Goal: Information Seeking & Learning: Learn about a topic

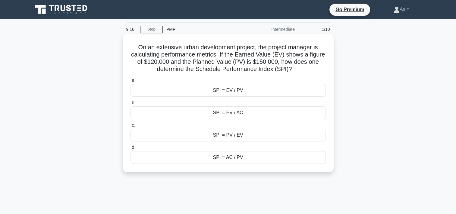
click at [266, 90] on div "SPI = EV / PV" at bounding box center [228, 90] width 195 height 13
click at [131, 82] on input "a. SPI = EV / PV" at bounding box center [131, 80] width 0 height 4
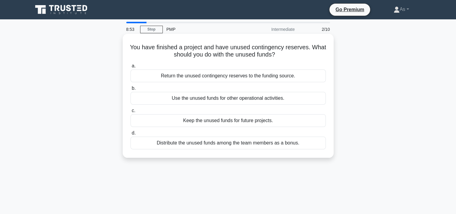
click at [305, 77] on div "Return the unused contingency reserves to the funding source." at bounding box center [228, 75] width 195 height 13
click at [131, 68] on input "a. Return the unused contingency reserves to the funding source." at bounding box center [131, 66] width 0 height 4
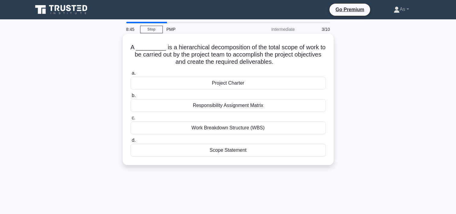
click at [259, 128] on div "Work Breakdown Structure (WBS)" at bounding box center [228, 127] width 195 height 13
click at [131, 120] on input "c. Work Breakdown Structure (WBS)" at bounding box center [131, 118] width 0 height 4
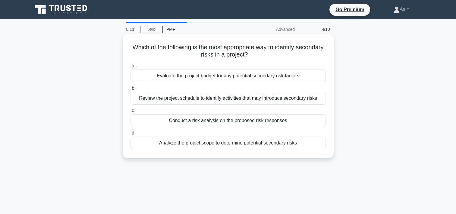
click at [264, 122] on div "Conduct a risk analysis on the proposed risk responses" at bounding box center [228, 120] width 195 height 13
click at [131, 112] on input "c. Conduct a risk analysis on the proposed risk responses" at bounding box center [131, 111] width 0 height 4
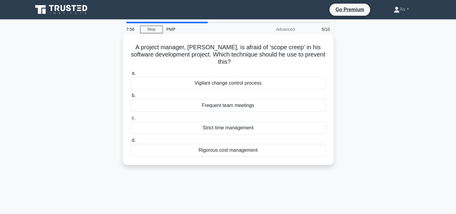
click at [290, 81] on div "Vigilant change control process" at bounding box center [228, 83] width 195 height 13
click at [131, 75] on input "a. Vigilant change control process" at bounding box center [131, 73] width 0 height 4
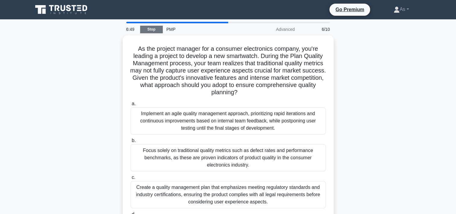
click at [160, 29] on link "Stop" at bounding box center [151, 30] width 23 height 8
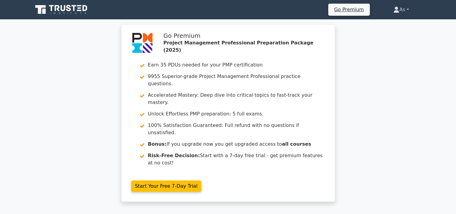
click at [405, 12] on link "As" at bounding box center [401, 10] width 44 height 12
click at [399, 24] on link "Profile" at bounding box center [403, 24] width 48 height 10
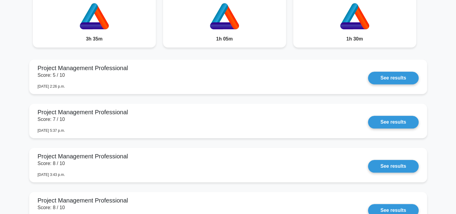
scroll to position [512, 0]
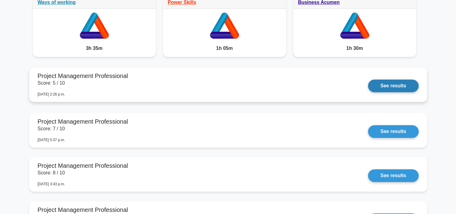
click at [399, 83] on link "See results" at bounding box center [393, 85] width 50 height 13
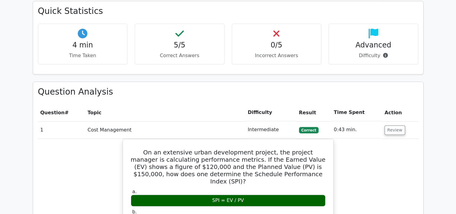
scroll to position [560, 0]
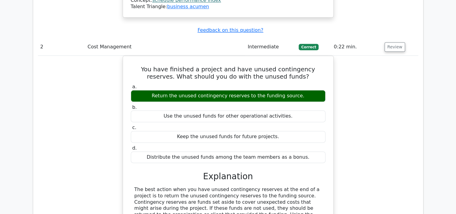
scroll to position [934, 0]
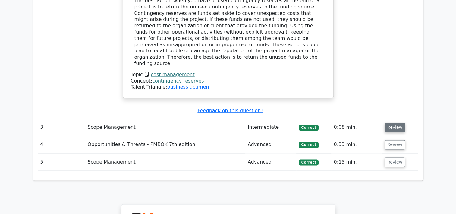
click at [397, 122] on button "Review" at bounding box center [395, 126] width 21 height 9
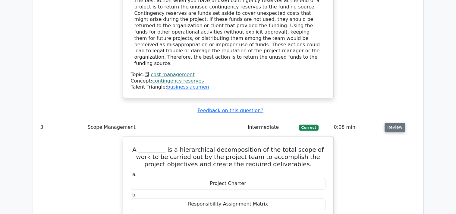
click at [397, 122] on button "Review" at bounding box center [395, 126] width 21 height 9
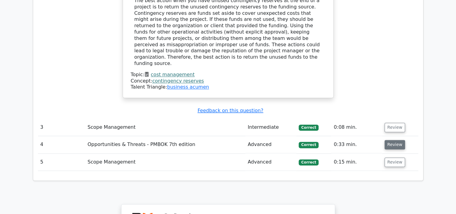
click at [396, 140] on button "Review" at bounding box center [395, 144] width 21 height 9
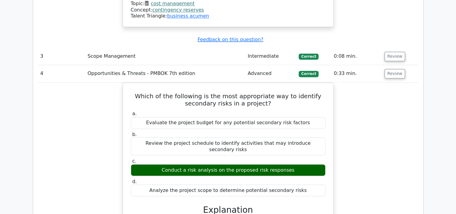
scroll to position [1193, 0]
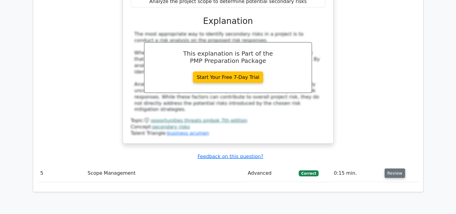
click at [395, 168] on button "Review" at bounding box center [395, 172] width 21 height 9
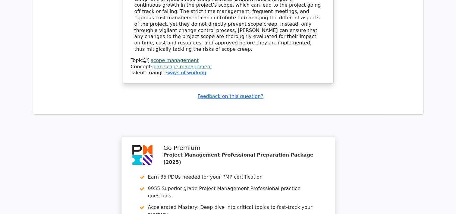
scroll to position [1633, 0]
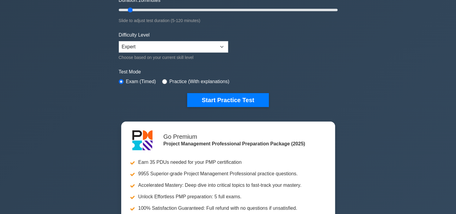
scroll to position [131, 0]
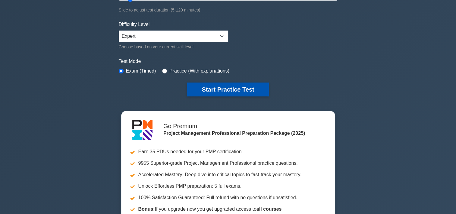
click at [207, 85] on button "Start Practice Test" at bounding box center [227, 89] width 81 height 14
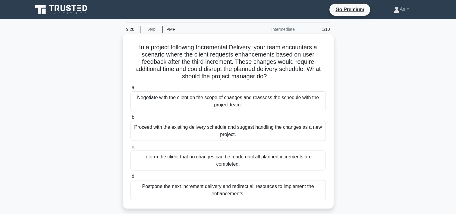
click at [266, 99] on div "Negotiate with the client on the scope of changes and reassess the schedule wit…" at bounding box center [228, 101] width 195 height 20
click at [131, 90] on input "a. Negotiate with the client on the scope of changes and reassess the schedule …" at bounding box center [131, 88] width 0 height 4
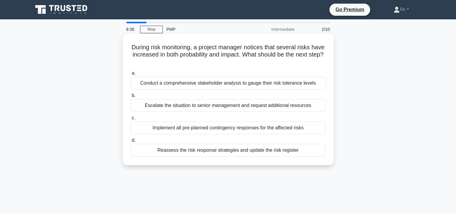
click at [306, 150] on div "Reassess the risk response strategies and update the risk register" at bounding box center [228, 150] width 195 height 13
click at [131, 142] on input "d. Reassess the risk response strategies and update the risk register" at bounding box center [131, 140] width 0 height 4
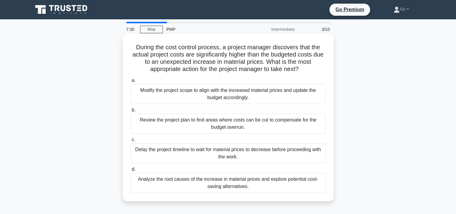
click at [298, 182] on div "Analyze the root causes of the increase in material prices and explore potentia…" at bounding box center [228, 182] width 195 height 20
click at [131, 171] on input "d. Analyze the root causes of the increase in material prices and explore poten…" at bounding box center [131, 169] width 0 height 4
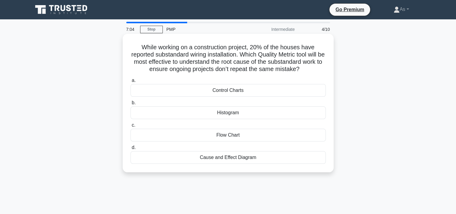
click at [288, 160] on div "Cause and Effect Diagram" at bounding box center [228, 157] width 195 height 13
click at [131, 149] on input "d. Cause and Effect Diagram" at bounding box center [131, 147] width 0 height 4
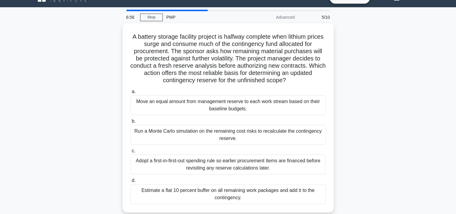
scroll to position [24, 0]
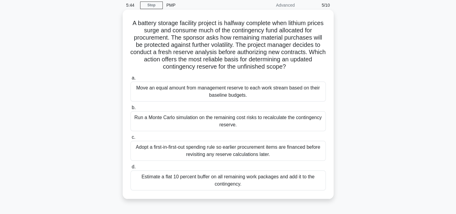
click at [312, 124] on div "Run a Monte Carlo simulation on the remaining cost risks to recalculate the con…" at bounding box center [228, 121] width 195 height 20
click at [131, 109] on input "b. Run a Monte Carlo simulation on the remaining cost risks to recalculate the …" at bounding box center [131, 108] width 0 height 4
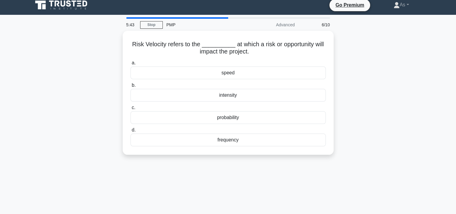
scroll to position [0, 0]
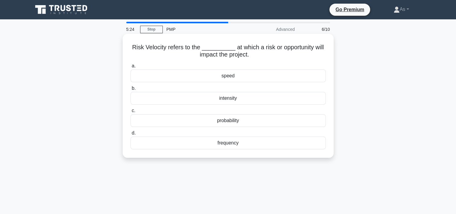
click at [265, 122] on div "probability" at bounding box center [228, 120] width 195 height 13
click at [131, 112] on input "c. probability" at bounding box center [131, 111] width 0 height 4
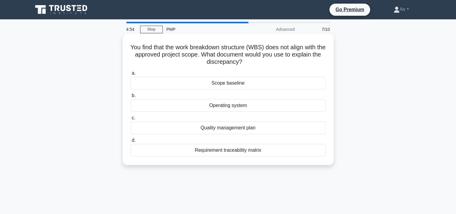
click at [288, 84] on div "Scope baseline" at bounding box center [228, 83] width 195 height 13
click at [131, 75] on input "a. Scope baseline" at bounding box center [131, 73] width 0 height 4
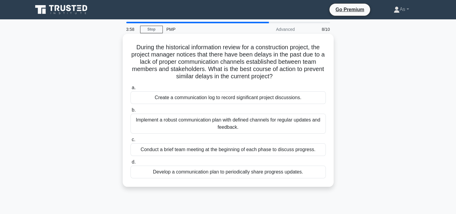
click at [261, 122] on div "Implement a robust communication plan with defined channels for regular updates…" at bounding box center [228, 123] width 195 height 20
click at [131, 112] on input "b. Implement a robust communication plan with defined channels for regular upda…" at bounding box center [131, 110] width 0 height 4
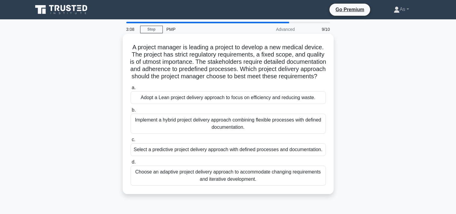
click at [304, 156] on div "Select a predictive project delivery approach with defined processes and docume…" at bounding box center [228, 149] width 195 height 13
click at [131, 141] on input "c. Select a predictive project delivery approach with defined processes and doc…" at bounding box center [131, 140] width 0 height 4
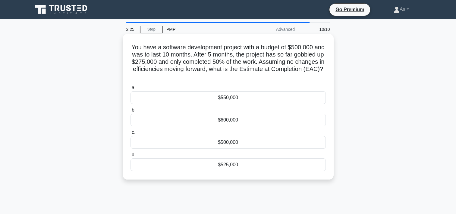
click at [274, 98] on div "$550,000" at bounding box center [228, 97] width 195 height 13
click at [131, 90] on input "a. $550,000" at bounding box center [131, 88] width 0 height 4
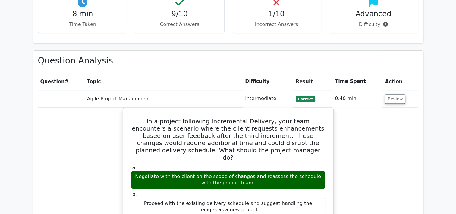
scroll to position [472, 0]
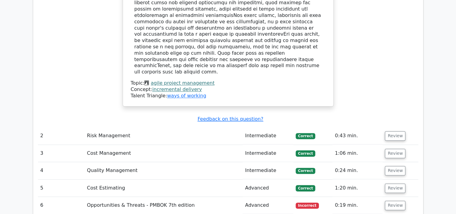
scroll to position [870, 0]
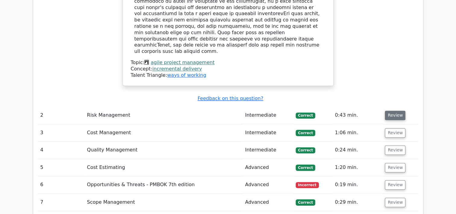
click at [394, 110] on button "Review" at bounding box center [395, 114] width 21 height 9
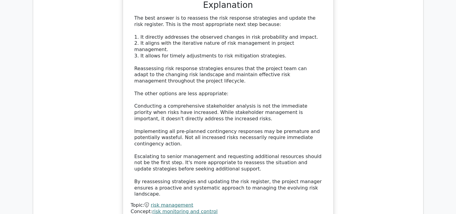
scroll to position [1133, 0]
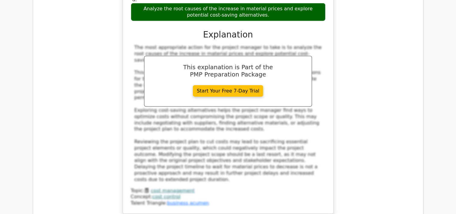
scroll to position [1535, 0]
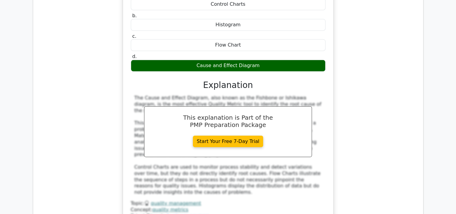
scroll to position [1842, 0]
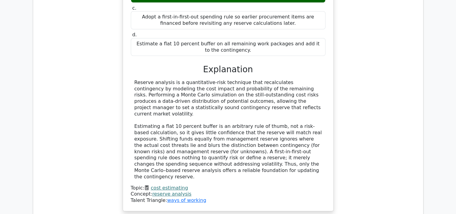
scroll to position [2228, 0]
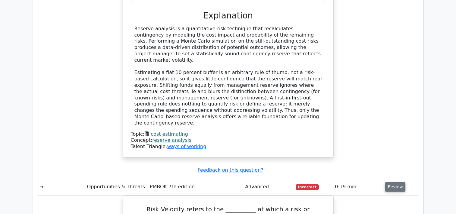
scroll to position [2276, 0]
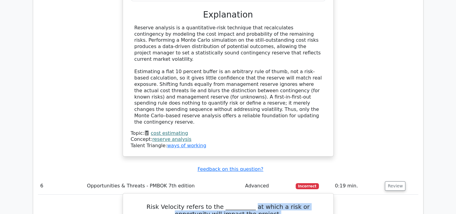
drag, startPoint x: 232, startPoint y: 44, endPoint x: 255, endPoint y: 49, distance: 23.8
click at [255, 203] on h5 "Risk Velocity refers to the __________ at which a risk or opportunity will impa…" at bounding box center [228, 210] width 196 height 14
copy h5 "at which a risk or opportunity will impact the project."
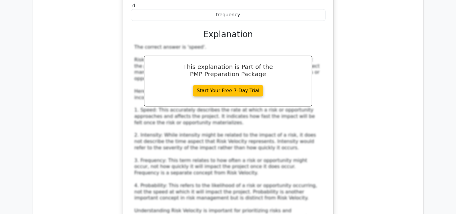
scroll to position [2573, 0]
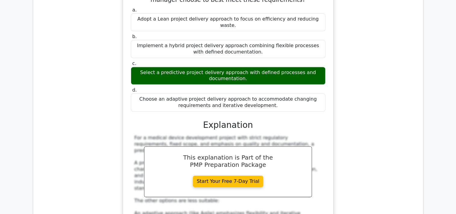
scroll to position [2946, 0]
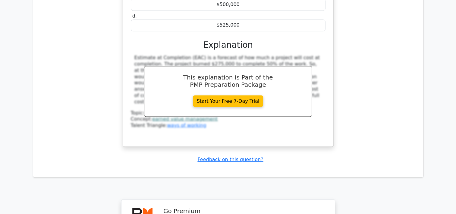
scroll to position [3406, 0]
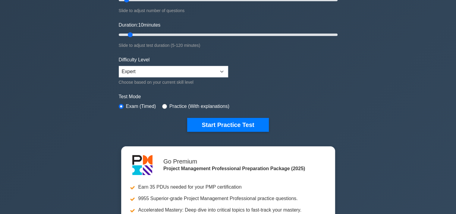
scroll to position [110, 0]
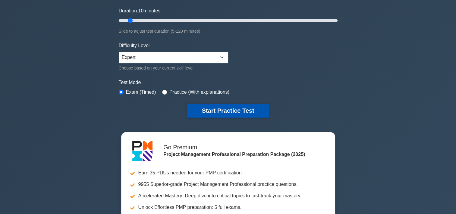
click at [219, 109] on button "Start Practice Test" at bounding box center [227, 110] width 81 height 14
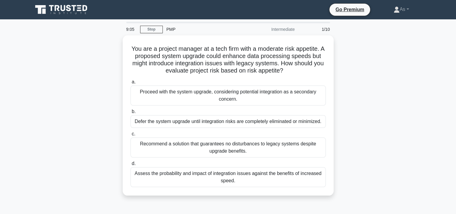
click at [346, 164] on div "You are a project manager at a tech firm with a moderate risk appetite. A propo…" at bounding box center [228, 118] width 398 height 167
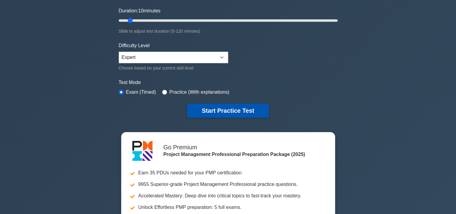
click at [240, 106] on button "Start Practice Test" at bounding box center [227, 110] width 81 height 14
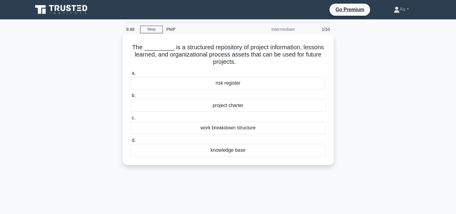
click at [241, 151] on div "knowledge base" at bounding box center [228, 150] width 195 height 13
click at [131, 142] on input "d. knowledge base" at bounding box center [131, 140] width 0 height 4
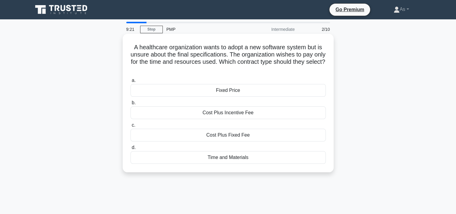
click at [231, 158] on div "Time and Materials" at bounding box center [228, 157] width 195 height 13
click at [131, 149] on input "d. Time and Materials" at bounding box center [131, 147] width 0 height 4
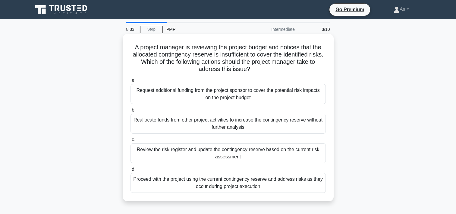
click at [281, 154] on div "Review the risk register and update the contingency reserve based on the curren…" at bounding box center [228, 153] width 195 height 20
click at [131, 141] on input "c. Review the risk register and update the contingency reserve based on the cur…" at bounding box center [131, 140] width 0 height 4
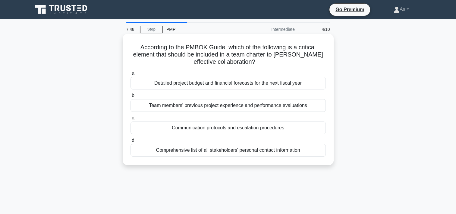
click at [257, 130] on div "Communication protocols and escalation procedures" at bounding box center [228, 127] width 195 height 13
click at [131, 120] on input "c. Communication protocols and escalation procedures" at bounding box center [131, 118] width 0 height 4
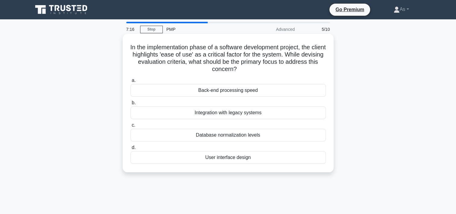
click at [283, 156] on div "User interface design" at bounding box center [228, 157] width 195 height 13
click at [131, 149] on input "d. User interface design" at bounding box center [131, 147] width 0 height 4
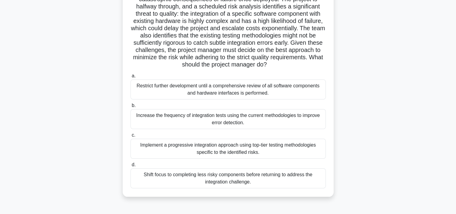
scroll to position [72, 0]
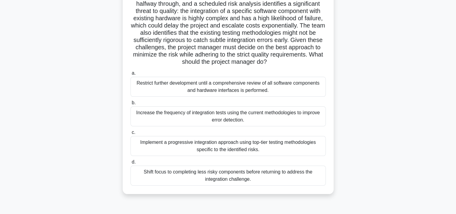
click at [309, 93] on div "Restrict further development until a comprehensive review of all software compo…" at bounding box center [228, 87] width 195 height 20
click at [131, 75] on input "a. Restrict further development until a comprehensive review of all software co…" at bounding box center [131, 73] width 0 height 4
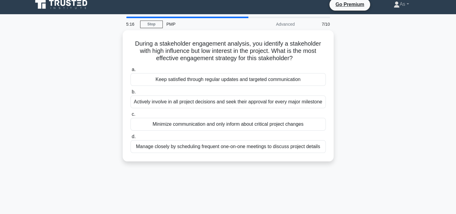
scroll to position [0, 0]
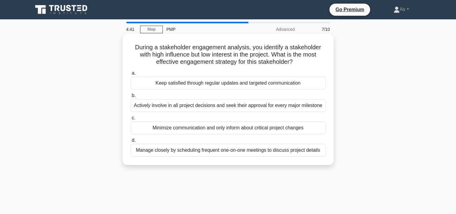
click at [298, 86] on div "Keep satisfied through regular updates and targeted communication" at bounding box center [228, 83] width 195 height 13
click at [131, 75] on input "a. Keep satisfied through regular updates and targeted communication" at bounding box center [131, 73] width 0 height 4
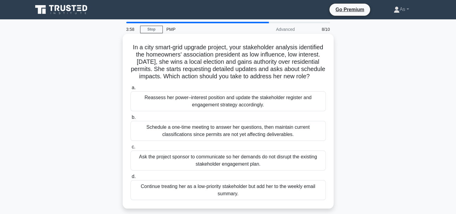
click at [277, 109] on div "Reassess her power–interest position and update the stakeholder register and en…" at bounding box center [228, 101] width 195 height 20
click at [131, 90] on input "a. Reassess her power–interest position and update the stakeholder register and…" at bounding box center [131, 88] width 0 height 4
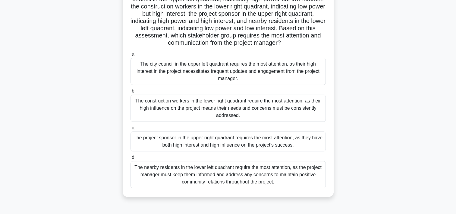
scroll to position [65, 0]
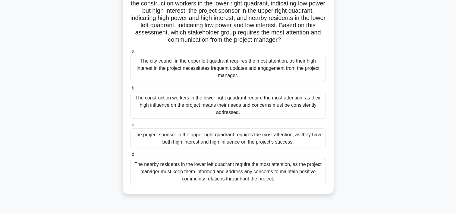
click at [302, 138] on div "The project sponsor in the upper right quadrant requires the most attention, as…" at bounding box center [228, 138] width 195 height 20
click at [131, 127] on input "c. The project sponsor in the upper right quadrant requires the most attention,…" at bounding box center [131, 125] width 0 height 4
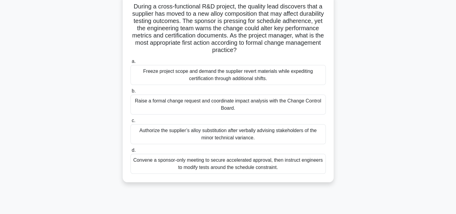
scroll to position [36, 0]
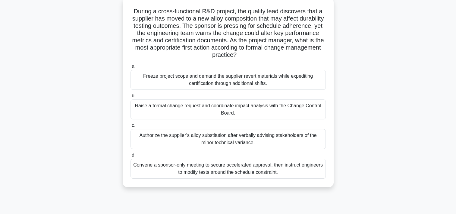
click at [280, 109] on div "Raise a formal change request and coordinate impact analysis with the Change Co…" at bounding box center [228, 109] width 195 height 20
click at [131, 98] on input "b. Raise a formal change request and coordinate impact analysis with the Change…" at bounding box center [131, 96] width 0 height 4
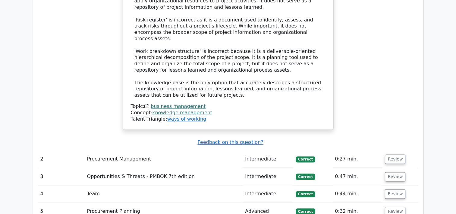
scroll to position [791, 0]
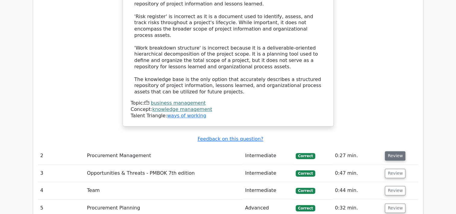
click at [397, 151] on button "Review" at bounding box center [395, 155] width 21 height 9
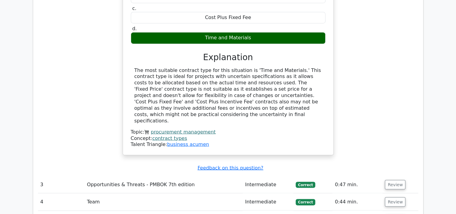
scroll to position [1037, 0]
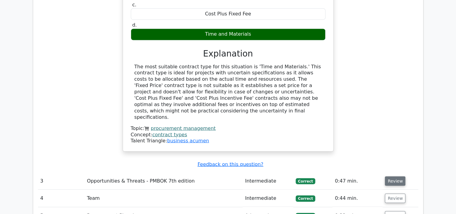
click at [396, 176] on button "Review" at bounding box center [395, 180] width 21 height 9
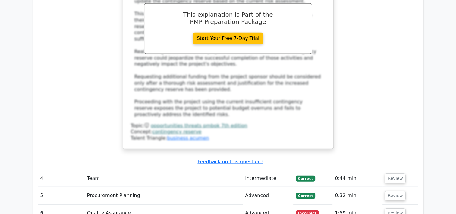
scroll to position [1446, 0]
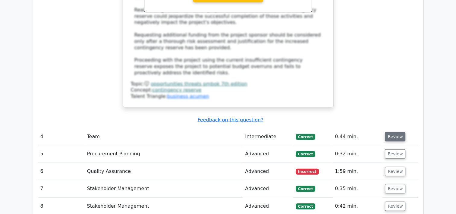
click at [395, 132] on button "Review" at bounding box center [395, 136] width 21 height 9
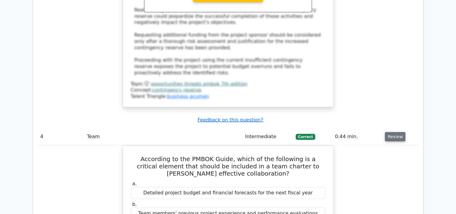
click at [394, 132] on button "Review" at bounding box center [395, 136] width 21 height 9
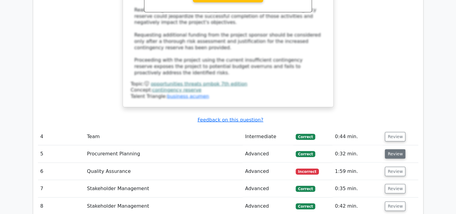
click at [393, 149] on button "Review" at bounding box center [395, 153] width 21 height 9
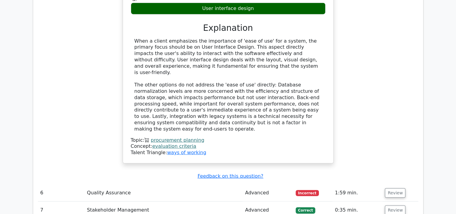
scroll to position [1728, 0]
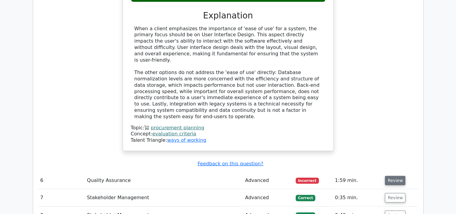
click at [389, 176] on button "Review" at bounding box center [395, 180] width 21 height 9
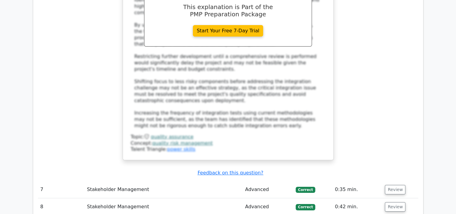
scroll to position [2177, 0]
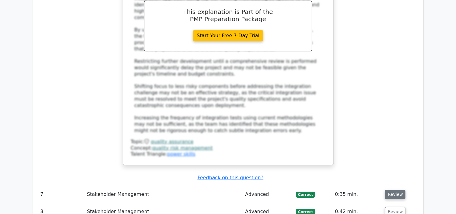
click at [396, 189] on button "Review" at bounding box center [395, 193] width 21 height 9
click at [400, 207] on button "Review" at bounding box center [395, 211] width 21 height 9
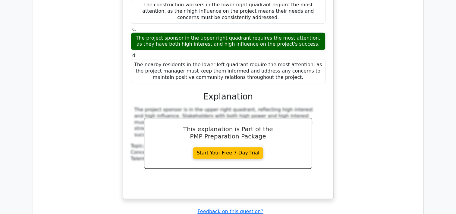
scroll to position [2549, 0]
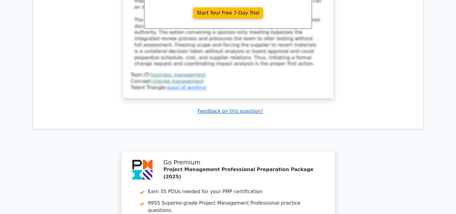
scroll to position [3107, 0]
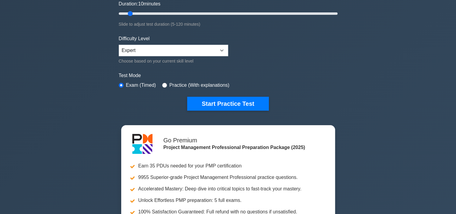
scroll to position [138, 0]
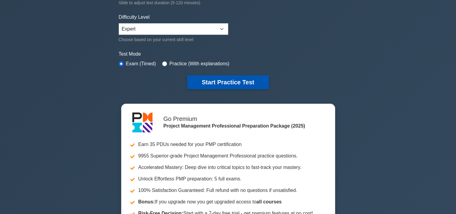
click at [231, 83] on button "Start Practice Test" at bounding box center [227, 82] width 81 height 14
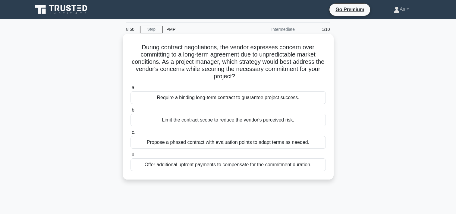
click at [254, 145] on div "Propose a phased contract with evaluation points to adapt terms as needed." at bounding box center [228, 142] width 195 height 13
click at [131, 134] on input "c. Propose a phased contract with evaluation points to adapt terms as needed." at bounding box center [131, 132] width 0 height 4
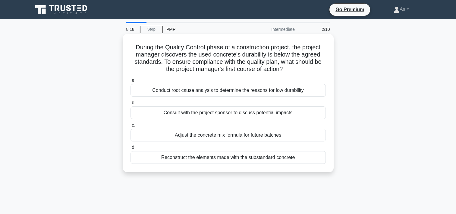
click at [313, 90] on div "Conduct root cause analysis to determine the reasons for low durability" at bounding box center [228, 90] width 195 height 13
click at [131, 82] on input "a. Conduct root cause analysis to determine the reasons for low durability" at bounding box center [131, 80] width 0 height 4
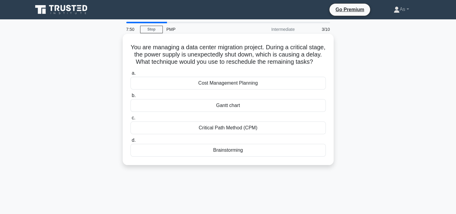
click at [298, 134] on div "Critical Path Method (CPM)" at bounding box center [228, 127] width 195 height 13
click at [131, 120] on input "c. Critical Path Method (CPM)" at bounding box center [131, 118] width 0 height 4
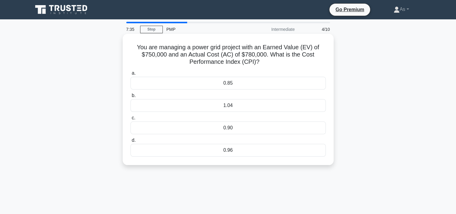
click at [260, 150] on div "0.96" at bounding box center [228, 150] width 195 height 13
click at [131, 142] on input "d. 0.96" at bounding box center [131, 140] width 0 height 4
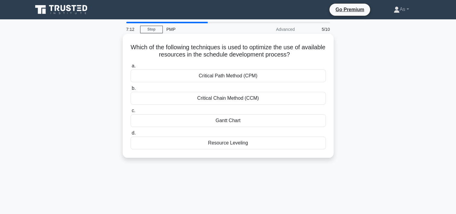
click at [245, 144] on div "Resource Leveling" at bounding box center [228, 142] width 195 height 13
click at [131, 135] on input "d. Resource Leveling" at bounding box center [131, 133] width 0 height 4
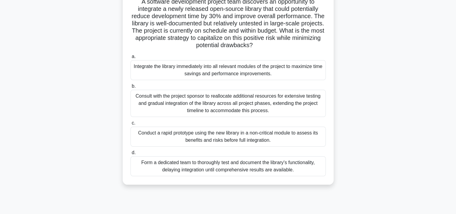
scroll to position [46, 0]
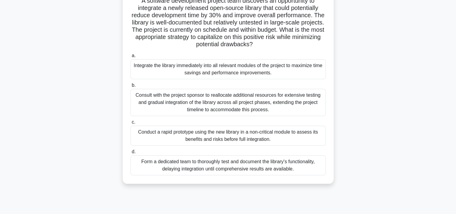
click at [298, 169] on div "Form a dedicated team to thoroughly test and document the library's functionali…" at bounding box center [228, 165] width 195 height 20
click at [131, 153] on input "d. Form a dedicated team to thoroughly test and document the library's function…" at bounding box center [131, 152] width 0 height 4
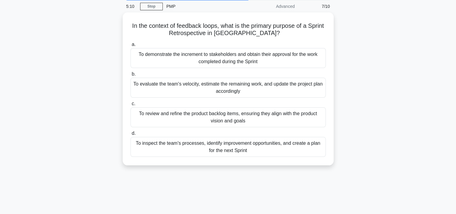
scroll to position [0, 0]
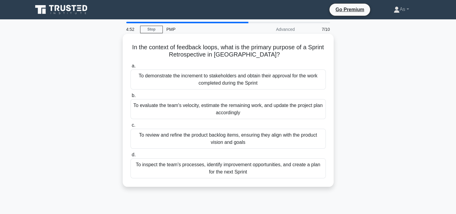
click at [315, 165] on div "To inspect the team's processes, identify improvement opportunities, and create…" at bounding box center [228, 168] width 195 height 20
click at [131, 157] on input "d. To inspect the team's processes, identify improvement opportunities, and cre…" at bounding box center [131, 155] width 0 height 4
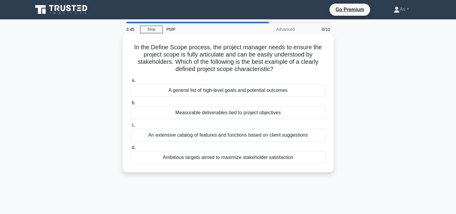
click at [308, 111] on div "Measurable deliverables tied to project objectives" at bounding box center [228, 112] width 195 height 13
click at [131, 105] on input "b. Measurable deliverables tied to project objectives" at bounding box center [131, 103] width 0 height 4
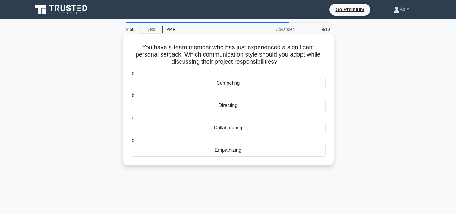
click at [292, 104] on div "Directing" at bounding box center [228, 105] width 195 height 13
click at [131, 97] on input "b. Directing" at bounding box center [131, 95] width 0 height 4
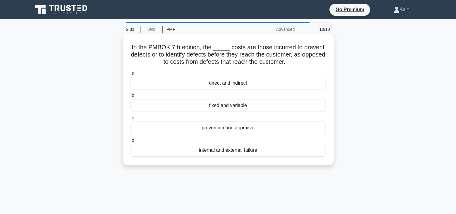
click at [293, 131] on div "prevention and appraisal" at bounding box center [228, 127] width 195 height 13
click at [131, 120] on input "c. prevention and appraisal" at bounding box center [131, 118] width 0 height 4
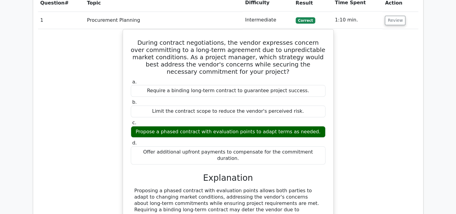
scroll to position [557, 0]
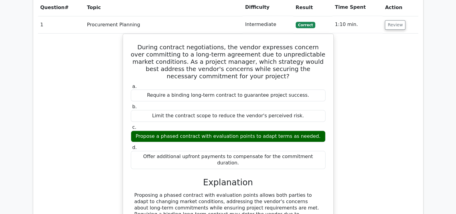
drag, startPoint x: 456, startPoint y: 124, endPoint x: 457, endPoint y: 128, distance: 4.3
click at [456, 128] on html "Go Premium As" at bounding box center [228, 110] width 456 height 1335
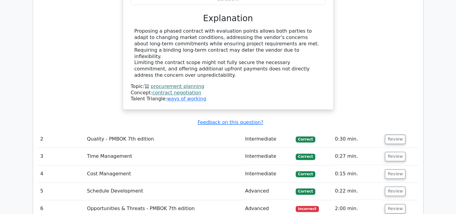
scroll to position [733, 0]
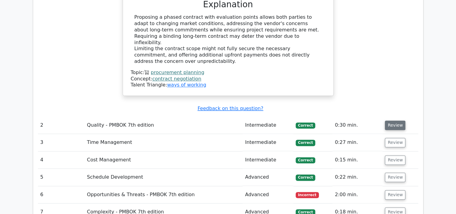
click at [396, 120] on button "Review" at bounding box center [395, 124] width 21 height 9
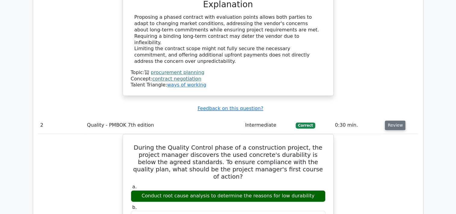
click at [396, 120] on button "Review" at bounding box center [395, 124] width 21 height 9
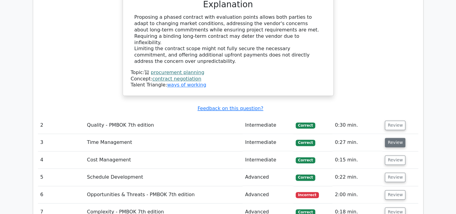
click at [397, 138] on button "Review" at bounding box center [395, 142] width 21 height 9
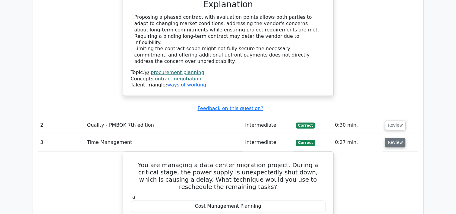
click at [397, 138] on button "Review" at bounding box center [395, 142] width 21 height 9
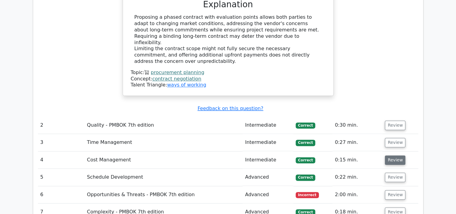
click at [394, 155] on button "Review" at bounding box center [395, 159] width 21 height 9
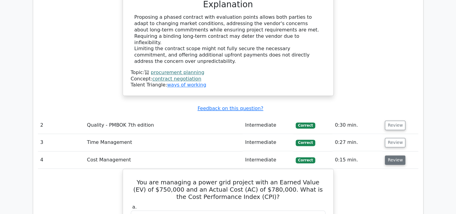
click at [394, 155] on button "Review" at bounding box center [395, 159] width 21 height 9
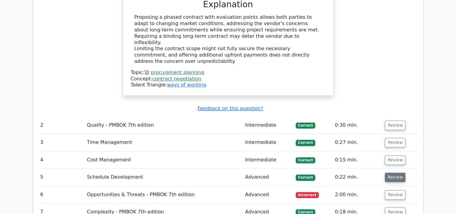
click at [394, 172] on button "Review" at bounding box center [395, 176] width 21 height 9
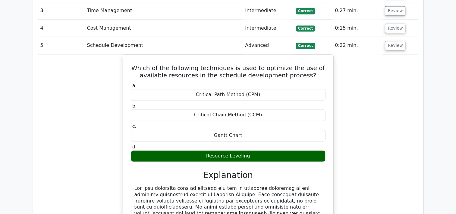
scroll to position [852, 0]
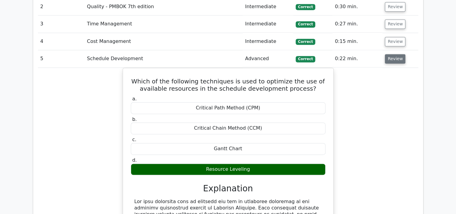
click at [394, 54] on button "Review" at bounding box center [395, 58] width 21 height 9
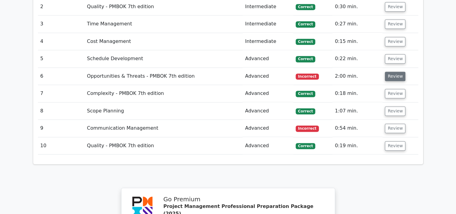
click at [400, 71] on button "Review" at bounding box center [395, 75] width 21 height 9
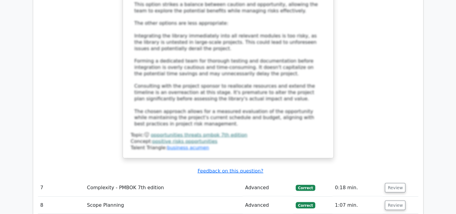
scroll to position [1223, 0]
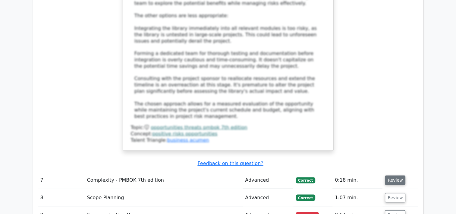
click at [396, 175] on button "Review" at bounding box center [395, 179] width 21 height 9
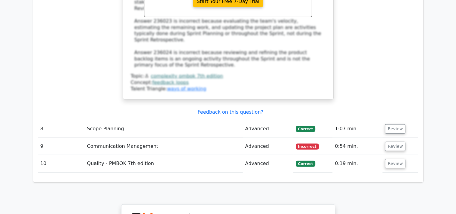
scroll to position [1606, 0]
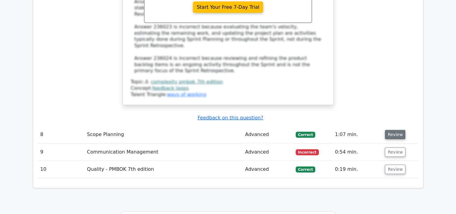
click at [391, 130] on button "Review" at bounding box center [395, 134] width 21 height 9
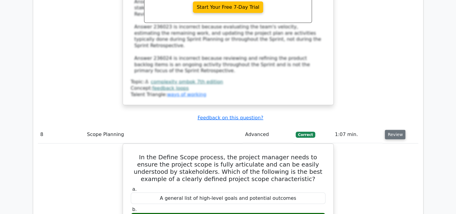
click at [391, 130] on button "Review" at bounding box center [395, 134] width 21 height 9
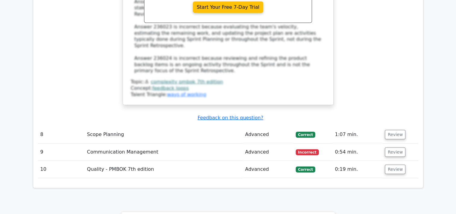
click at [393, 143] on td "Review" at bounding box center [401, 151] width 36 height 17
click at [395, 147] on button "Review" at bounding box center [395, 151] width 21 height 9
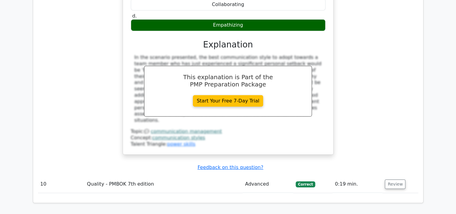
scroll to position [1860, 0]
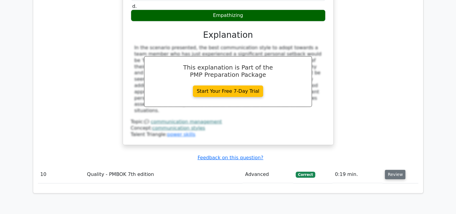
click at [394, 169] on button "Review" at bounding box center [395, 173] width 21 height 9
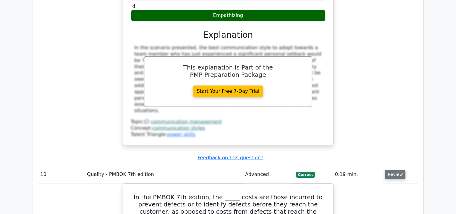
click at [394, 169] on button "Review" at bounding box center [395, 173] width 21 height 9
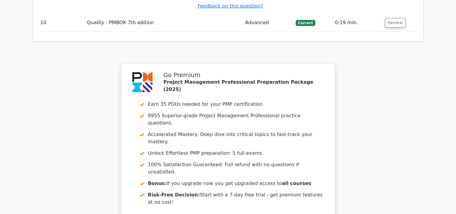
scroll to position [2044, 0]
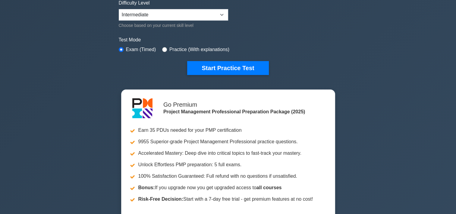
scroll to position [142, 0]
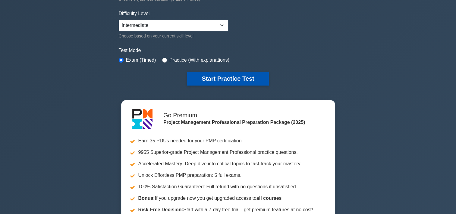
click at [258, 73] on button "Start Practice Test" at bounding box center [227, 78] width 81 height 14
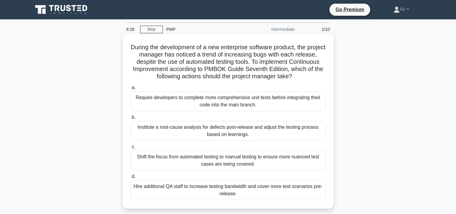
click at [267, 130] on div "Institute a root-cause analysis for defects post-release and adjust the testing…" at bounding box center [228, 131] width 195 height 20
click at [131, 119] on input "b. Institute a root-cause analysis for defects post-release and adjust the test…" at bounding box center [131, 117] width 0 height 4
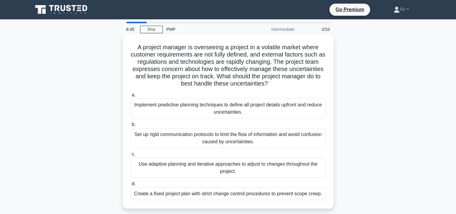
click at [287, 169] on div "Use adaptive planning and iterative approaches to adjust to changes throughout …" at bounding box center [228, 167] width 195 height 20
click at [131, 156] on input "c. Use adaptive planning and iterative approaches to adjust to changes througho…" at bounding box center [131, 154] width 0 height 4
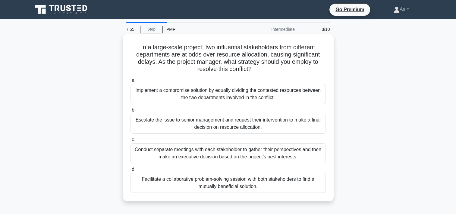
click at [271, 184] on div "Facilitate a collaborative problem-solving session with both stakeholders to fi…" at bounding box center [228, 182] width 195 height 20
click at [131, 171] on input "d. Facilitate a collaborative problem-solving session with both stakeholders to…" at bounding box center [131, 169] width 0 height 4
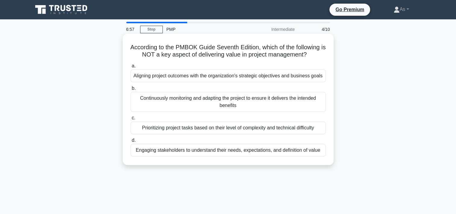
click at [315, 126] on div "Prioritizing project tasks based on their level of complexity and technical dif…" at bounding box center [228, 127] width 195 height 13
click at [131, 120] on input "c. Prioritizing project tasks based on their level of complexity and technical …" at bounding box center [131, 118] width 0 height 4
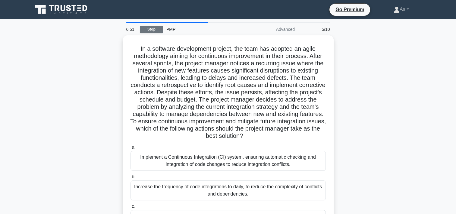
click at [153, 29] on link "Stop" at bounding box center [151, 30] width 23 height 8
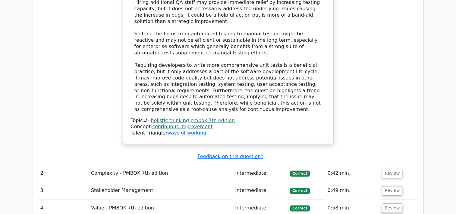
scroll to position [782, 0]
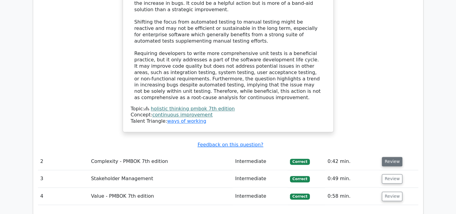
click at [387, 157] on button "Review" at bounding box center [392, 161] width 21 height 9
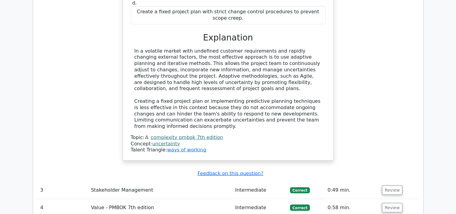
scroll to position [1124, 0]
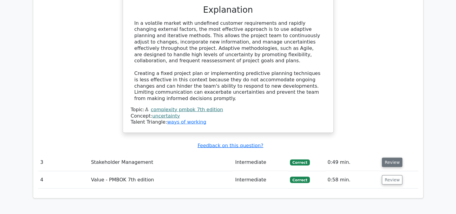
click at [388, 157] on button "Review" at bounding box center [392, 161] width 21 height 9
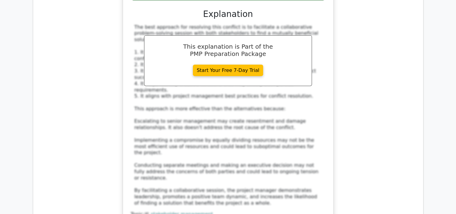
scroll to position [1458, 0]
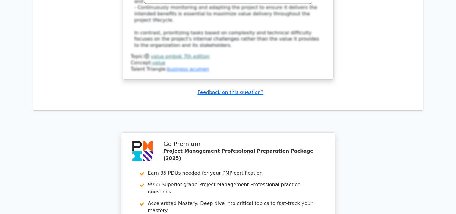
scroll to position [1953, 0]
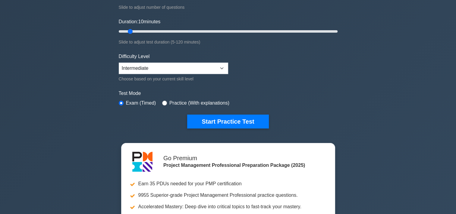
scroll to position [103, 0]
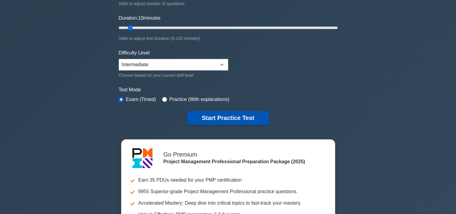
click at [224, 117] on button "Start Practice Test" at bounding box center [227, 118] width 81 height 14
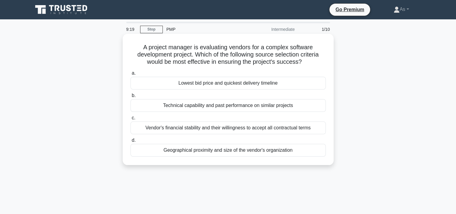
click at [269, 105] on div "Technical capability and past performance on similar projects" at bounding box center [228, 105] width 195 height 13
click at [131, 97] on input "b. Technical capability and past performance on similar projects" at bounding box center [131, 95] width 0 height 4
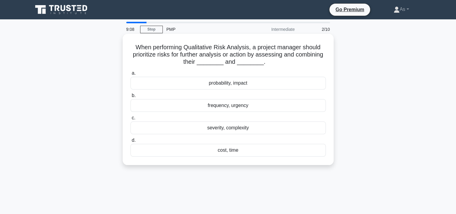
click at [221, 85] on div "probability, impact" at bounding box center [228, 83] width 195 height 13
click at [131, 75] on input "a. probability, impact" at bounding box center [131, 73] width 0 height 4
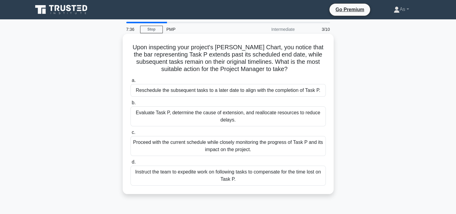
click at [286, 144] on div "Proceed with the current schedule while closely monitoring the progress of Task…" at bounding box center [228, 146] width 195 height 20
click at [131, 134] on input "c. Proceed with the current schedule while closely monitoring the progress of T…" at bounding box center [131, 132] width 0 height 4
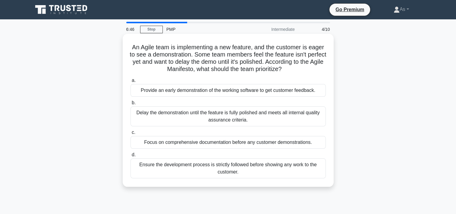
click at [314, 90] on div "Provide an early demonstration of the working software to get customer feedback." at bounding box center [228, 90] width 195 height 13
click at [131, 82] on input "a. Provide an early demonstration of the working software to get customer feedb…" at bounding box center [131, 80] width 0 height 4
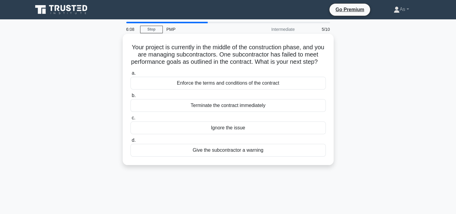
click at [292, 89] on div "Enforce the terms and conditions of the contract" at bounding box center [228, 83] width 195 height 13
click at [131, 75] on input "a. Enforce the terms and conditions of the contract" at bounding box center [131, 73] width 0 height 4
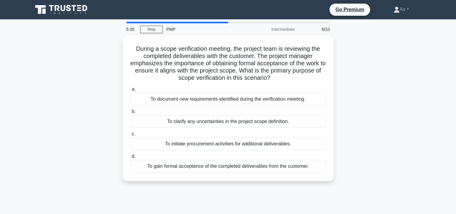
click at [349, 101] on div "During a scope verification meeting, the project team is reviewing the complete…" at bounding box center [228, 111] width 398 height 153
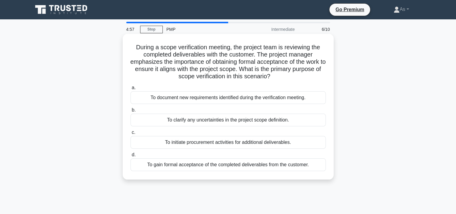
click at [292, 167] on div "To gain formal acceptance of the completed deliverables from the customer." at bounding box center [228, 164] width 195 height 13
click at [131, 157] on input "d. To gain formal acceptance of the completed deliverables from the customer." at bounding box center [131, 155] width 0 height 4
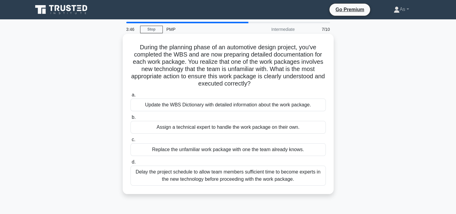
click at [308, 103] on div "Update the WBS Dictionary with detailed information about the work package." at bounding box center [228, 104] width 195 height 13
click at [131, 97] on input "a. Update the WBS Dictionary with detailed information about the work package." at bounding box center [131, 95] width 0 height 4
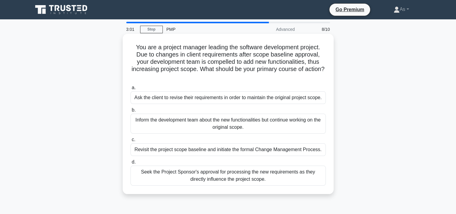
click at [299, 151] on div "Revisit the project scope baseline and initiate the formal Change Management Pr…" at bounding box center [228, 149] width 195 height 13
click at [131, 141] on input "c. Revisit the project scope baseline and initiate the formal Change Management…" at bounding box center [131, 140] width 0 height 4
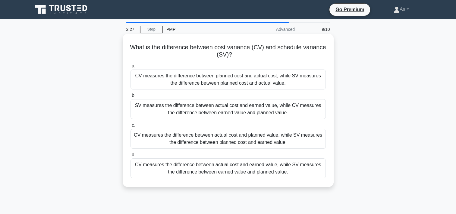
click at [306, 168] on div "CV measures the difference between actual cost and earned value, while SV measu…" at bounding box center [228, 168] width 195 height 20
click at [131, 157] on input "d. CV measures the difference between actual cost and earned value, while SV me…" at bounding box center [131, 155] width 0 height 4
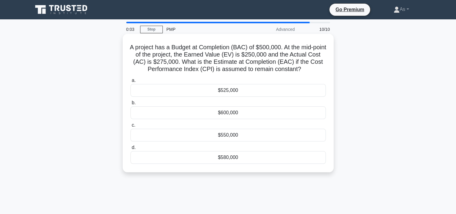
click at [283, 138] on div "$550,000" at bounding box center [228, 134] width 195 height 13
click at [131, 127] on input "c. $550,000" at bounding box center [131, 125] width 0 height 4
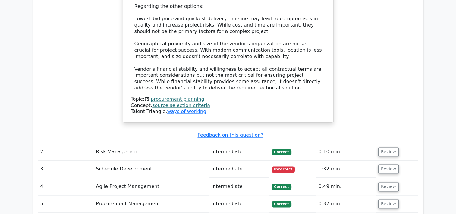
scroll to position [804, 0]
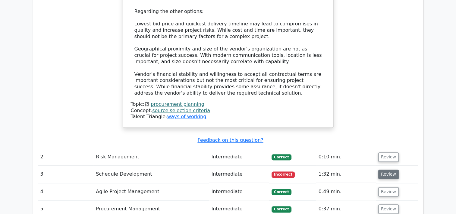
click at [388, 169] on button "Review" at bounding box center [388, 173] width 21 height 9
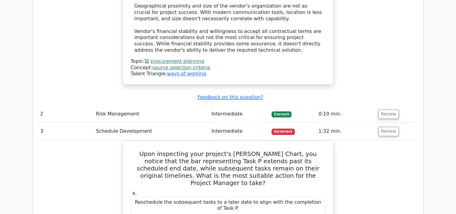
scroll to position [850, 0]
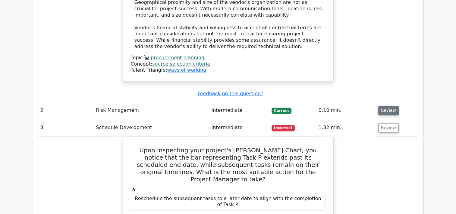
click at [386, 106] on button "Review" at bounding box center [388, 110] width 21 height 9
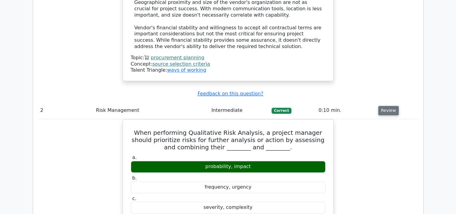
click at [386, 106] on button "Review" at bounding box center [388, 110] width 21 height 9
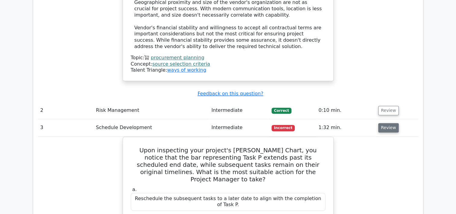
click at [389, 123] on button "Review" at bounding box center [388, 127] width 21 height 9
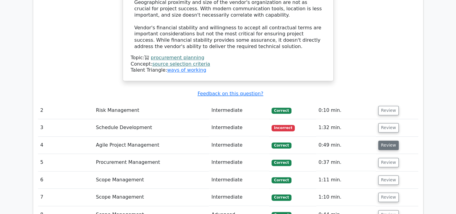
click at [389, 140] on button "Review" at bounding box center [388, 144] width 21 height 9
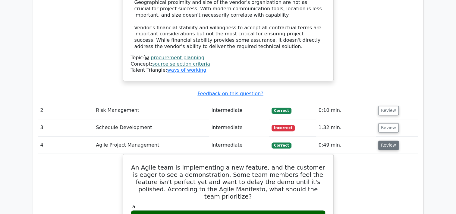
click at [389, 140] on button "Review" at bounding box center [388, 144] width 21 height 9
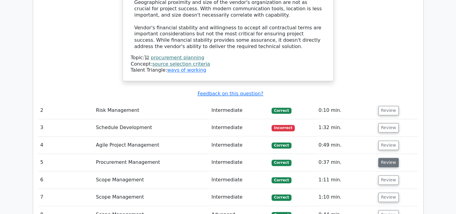
click at [392, 157] on button "Review" at bounding box center [388, 161] width 21 height 9
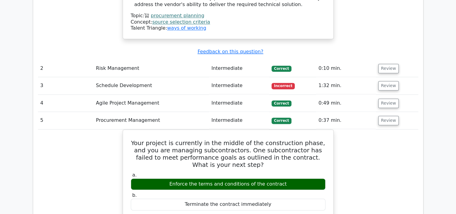
scroll to position [895, 0]
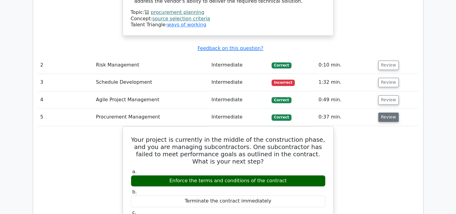
click at [385, 112] on button "Review" at bounding box center [388, 116] width 21 height 9
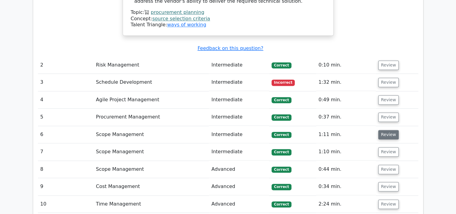
click at [387, 130] on button "Review" at bounding box center [388, 134] width 21 height 9
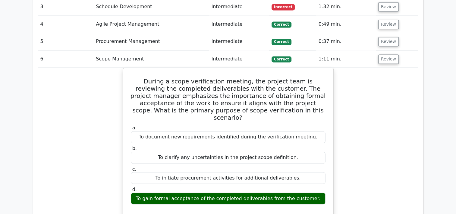
scroll to position [974, 0]
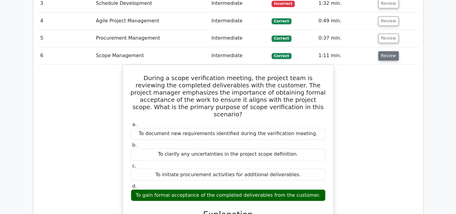
click at [387, 51] on button "Review" at bounding box center [388, 55] width 21 height 9
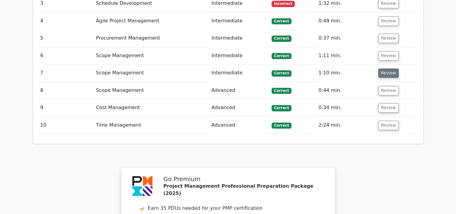
click at [393, 68] on button "Review" at bounding box center [388, 72] width 21 height 9
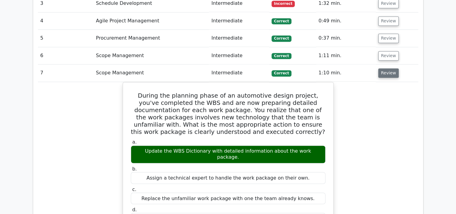
click at [393, 68] on button "Review" at bounding box center [388, 72] width 21 height 9
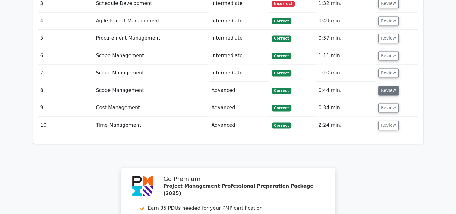
click at [392, 86] on button "Review" at bounding box center [388, 90] width 21 height 9
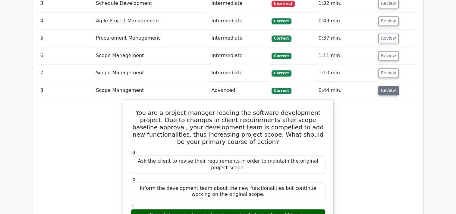
click at [392, 86] on button "Review" at bounding box center [388, 90] width 21 height 9
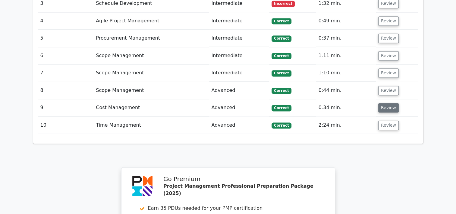
click at [387, 103] on button "Review" at bounding box center [388, 107] width 21 height 9
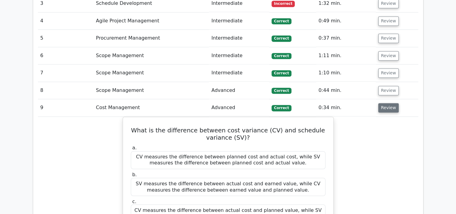
click at [387, 103] on button "Review" at bounding box center [388, 107] width 21 height 9
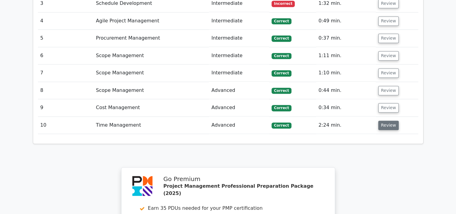
click at [389, 120] on button "Review" at bounding box center [388, 124] width 21 height 9
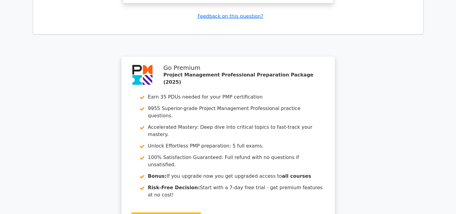
scroll to position [1405, 0]
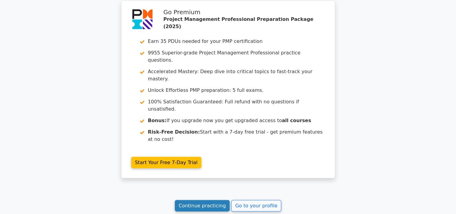
click at [208, 200] on link "Continue practicing" at bounding box center [202, 205] width 55 height 11
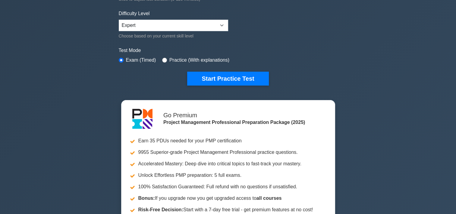
scroll to position [149, 0]
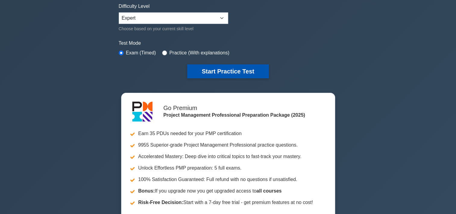
click at [241, 70] on button "Start Practice Test" at bounding box center [227, 71] width 81 height 14
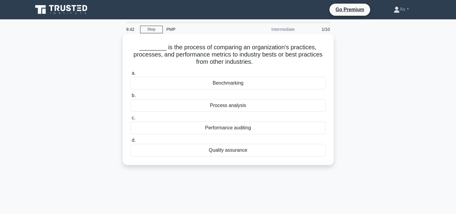
click at [270, 85] on div "Benchmarking" at bounding box center [228, 83] width 195 height 13
click at [131, 75] on input "a. Benchmarking" at bounding box center [131, 73] width 0 height 4
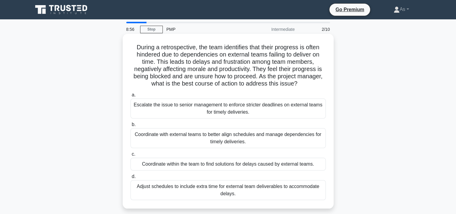
click at [297, 137] on div "Coordinate with external teams to better align schedules and manage dependencie…" at bounding box center [228, 138] width 195 height 20
click at [131, 126] on input "b. Coordinate with external teams to better align schedules and manage dependen…" at bounding box center [131, 124] width 0 height 4
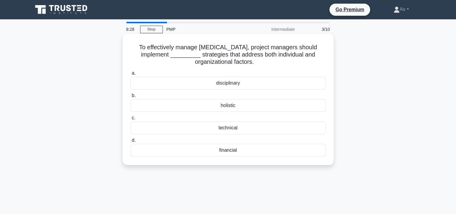
click at [289, 105] on div "holistic" at bounding box center [228, 105] width 195 height 13
click at [131, 97] on input "b. holistic" at bounding box center [131, 95] width 0 height 4
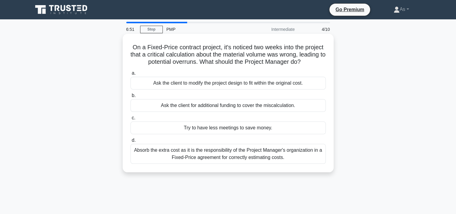
click at [293, 154] on div "Absorb the extra cost as it is the responsibility of the Project Manager's orga…" at bounding box center [228, 154] width 195 height 20
click at [131, 142] on input "d. Absorb the extra cost as it is the responsibility of the Project Manager's o…" at bounding box center [131, 140] width 0 height 4
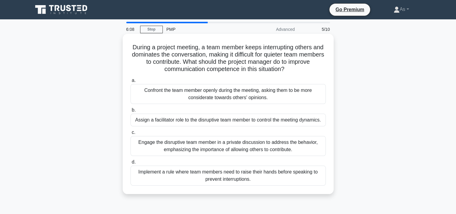
click at [289, 174] on div "Implement a rule where team members need to raise their hands before speaking t…" at bounding box center [228, 175] width 195 height 20
click at [131, 164] on input "d. Implement a rule where team members need to raise their hands before speakin…" at bounding box center [131, 162] width 0 height 4
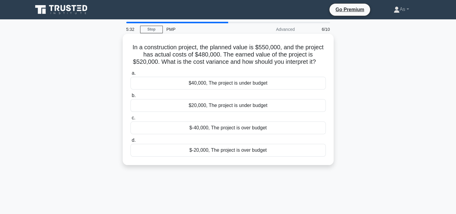
click at [227, 83] on div "$40,000, The project is under budget" at bounding box center [228, 83] width 195 height 13
click at [131, 75] on input "a. $40,000, The project is under budget" at bounding box center [131, 73] width 0 height 4
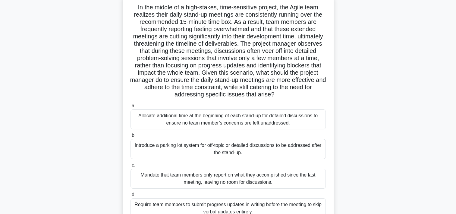
scroll to position [41, 0]
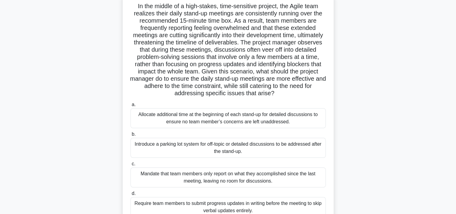
click at [304, 149] on div "Introduce a parking lot system for off-topic or detailed discussions to be addr…" at bounding box center [228, 148] width 195 height 20
click at [131, 136] on input "b. Introduce a parking lot system for off-topic or detailed discussions to be a…" at bounding box center [131, 134] width 0 height 4
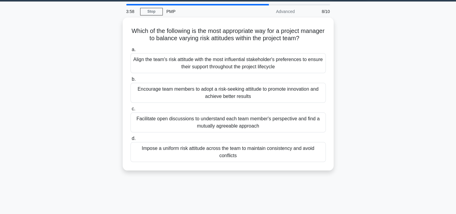
scroll to position [0, 0]
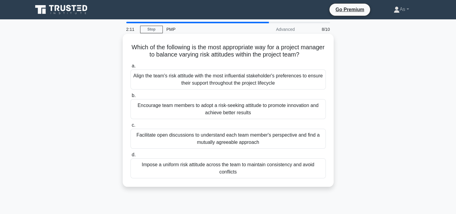
click at [304, 142] on div "Facilitate open discussions to understand each team member's perspective and fi…" at bounding box center [228, 138] width 195 height 20
click at [131, 127] on input "c. Facilitate open discussions to understand each team member's perspective and…" at bounding box center [131, 125] width 0 height 4
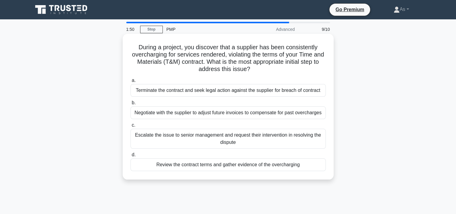
click at [314, 163] on div "Review the contract terms and gather evidence of the overcharging" at bounding box center [228, 164] width 195 height 13
click at [131, 157] on input "d. Review the contract terms and gather evidence of the overcharging" at bounding box center [131, 155] width 0 height 4
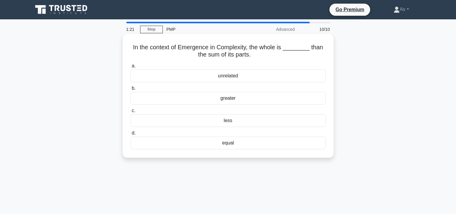
click at [289, 98] on div "greater" at bounding box center [228, 98] width 195 height 13
click at [131, 90] on input "b. greater" at bounding box center [131, 88] width 0 height 4
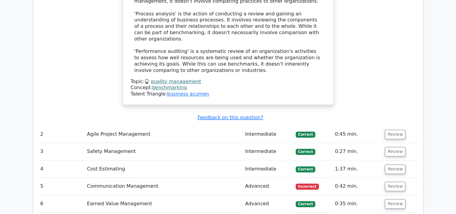
scroll to position [818, 0]
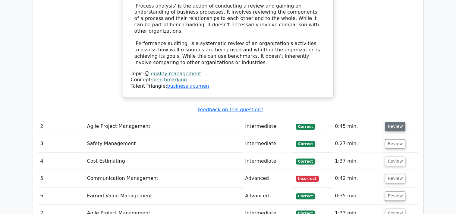
click at [398, 122] on button "Review" at bounding box center [395, 126] width 21 height 9
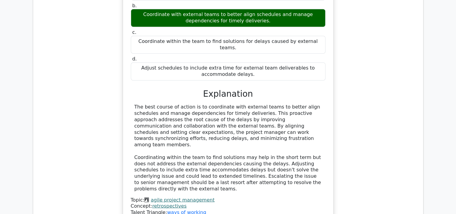
scroll to position [1111, 0]
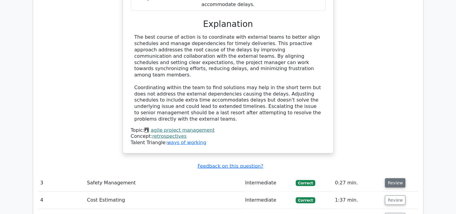
click at [394, 178] on button "Review" at bounding box center [395, 182] width 21 height 9
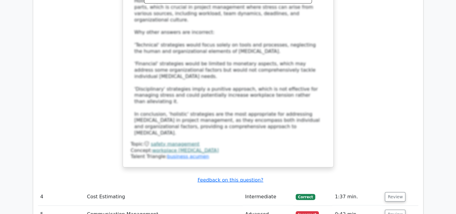
scroll to position [1529, 0]
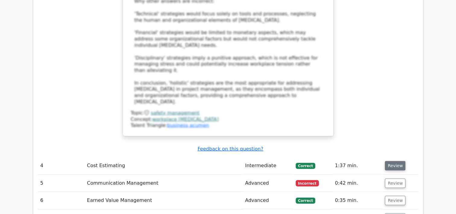
click at [390, 161] on button "Review" at bounding box center [395, 165] width 21 height 9
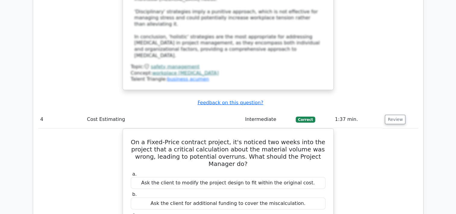
scroll to position [1580, 0]
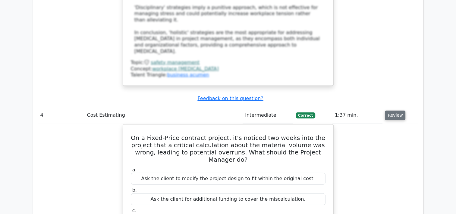
click at [394, 110] on button "Review" at bounding box center [395, 114] width 21 height 9
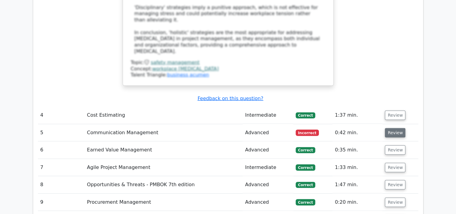
click at [393, 128] on button "Review" at bounding box center [395, 132] width 21 height 9
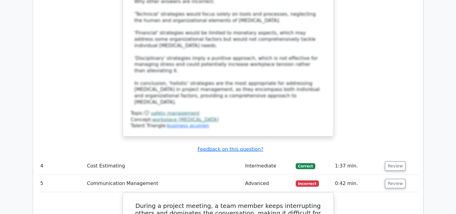
scroll to position [1547, 0]
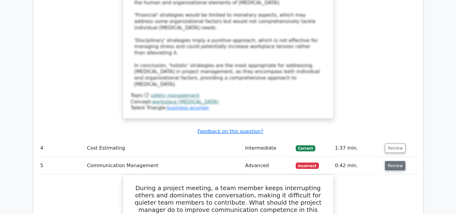
click at [399, 161] on button "Review" at bounding box center [395, 165] width 21 height 9
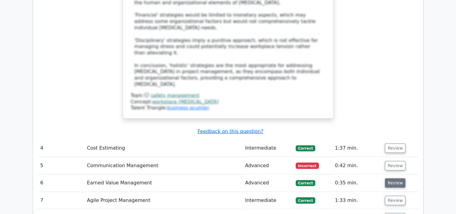
click at [395, 178] on button "Review" at bounding box center [395, 182] width 21 height 9
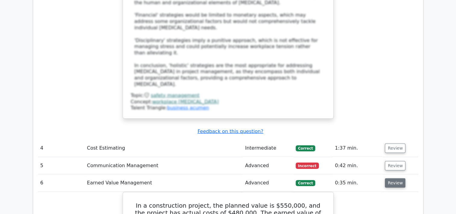
click at [395, 178] on button "Review" at bounding box center [395, 182] width 21 height 9
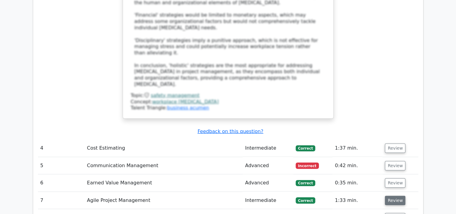
click at [395, 195] on button "Review" at bounding box center [395, 199] width 21 height 9
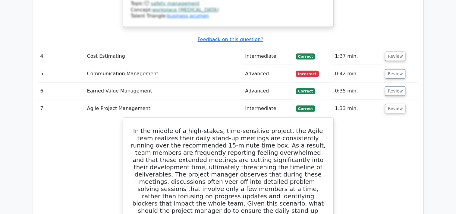
scroll to position [1634, 0]
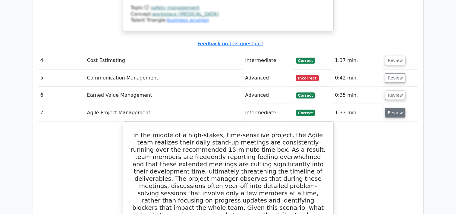
click at [395, 108] on button "Review" at bounding box center [395, 112] width 21 height 9
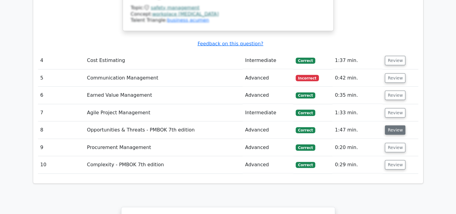
click at [396, 125] on button "Review" at bounding box center [395, 129] width 21 height 9
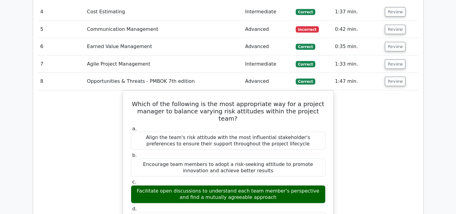
scroll to position [1637, 0]
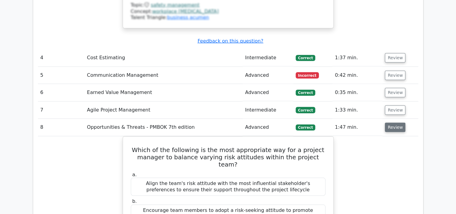
click at [394, 122] on button "Review" at bounding box center [395, 126] width 21 height 9
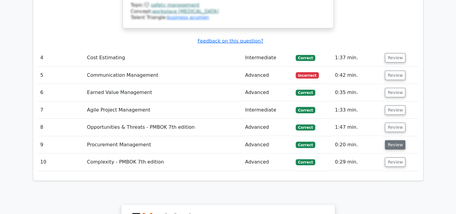
click at [397, 140] on button "Review" at bounding box center [395, 144] width 21 height 9
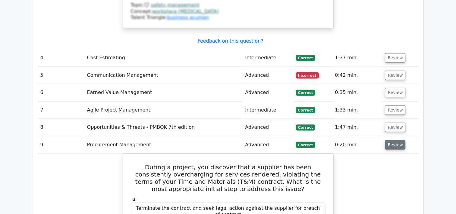
click at [397, 140] on button "Review" at bounding box center [395, 144] width 21 height 9
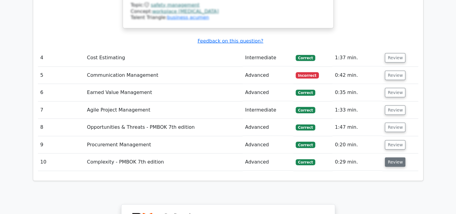
click at [396, 157] on button "Review" at bounding box center [395, 161] width 21 height 9
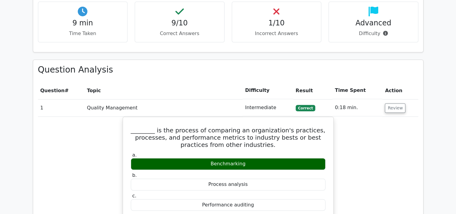
scroll to position [0, 0]
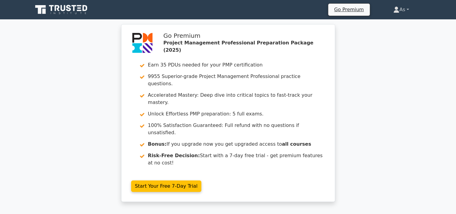
click at [405, 11] on link "As" at bounding box center [401, 10] width 44 height 12
click at [402, 21] on link "Profile" at bounding box center [403, 24] width 48 height 10
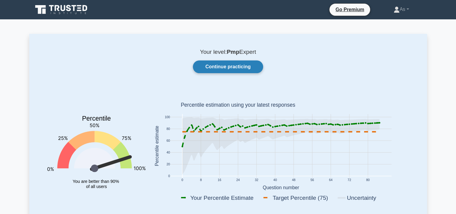
click at [232, 64] on link "Continue practicing" at bounding box center [228, 66] width 70 height 13
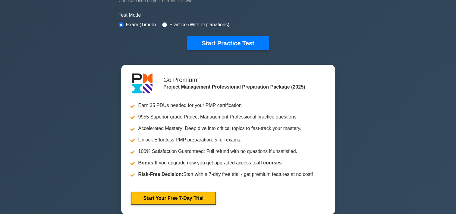
scroll to position [192, 0]
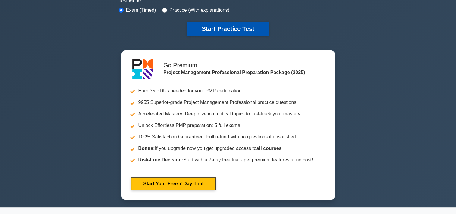
click at [231, 29] on button "Start Practice Test" at bounding box center [227, 29] width 81 height 14
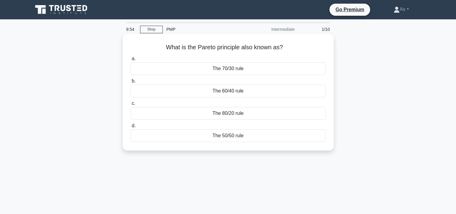
click at [285, 114] on div "The 80/20 rule" at bounding box center [228, 113] width 195 height 13
click at [131, 105] on input "c. The 80/20 rule" at bounding box center [131, 103] width 0 height 4
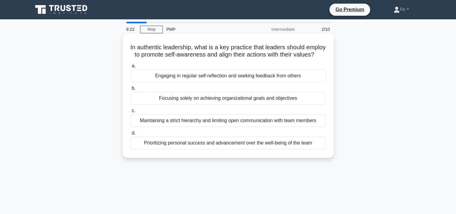
click at [323, 82] on div "Engaging in regular self-reflection and seeking feedback from others" at bounding box center [228, 75] width 195 height 13
click at [131, 68] on input "a. Engaging in regular self-reflection and seeking feedback from others" at bounding box center [131, 66] width 0 height 4
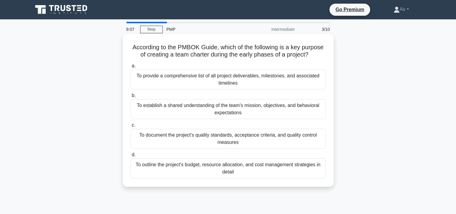
click at [288, 111] on div "To establish a shared understanding of the team's mission, objectives, and beha…" at bounding box center [228, 109] width 195 height 20
click at [131, 97] on input "b. To establish a shared understanding of the team's mission, objectives, and b…" at bounding box center [131, 95] width 0 height 4
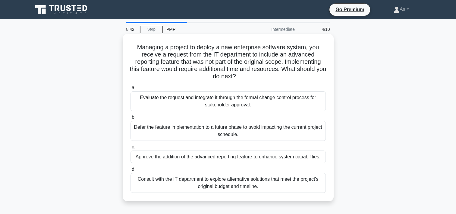
click at [289, 106] on div "Evaluate the request and integrate it through the formal change control process…" at bounding box center [228, 101] width 195 height 20
click at [131, 90] on input "a. Evaluate the request and integrate it through the formal change control proc…" at bounding box center [131, 88] width 0 height 4
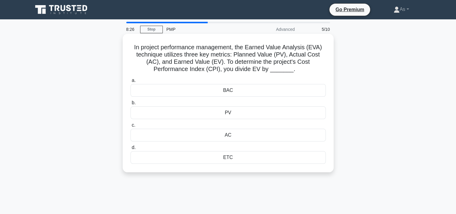
click at [277, 134] on div "AC" at bounding box center [228, 134] width 195 height 13
click at [131, 127] on input "c. AC" at bounding box center [131, 125] width 0 height 4
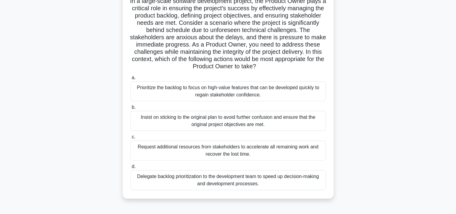
scroll to position [64, 0]
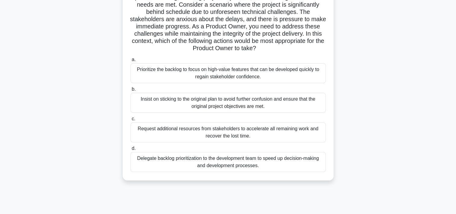
click at [279, 73] on div "Prioritize the backlog to focus on high-value features that can be developed qu…" at bounding box center [228, 73] width 195 height 20
click at [131, 62] on input "a. Prioritize the backlog to focus on high-value features that can be developed…" at bounding box center [131, 60] width 0 height 4
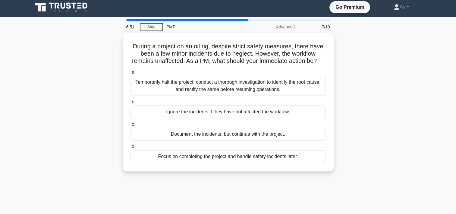
scroll to position [0, 0]
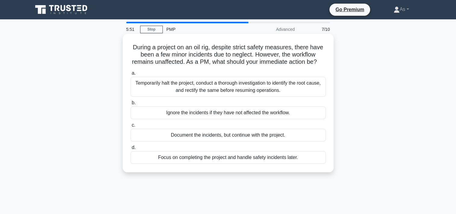
click at [320, 96] on div "Temporarily halt the project, conduct a thorough investigation to identify the …" at bounding box center [228, 87] width 195 height 20
click at [131, 75] on input "a. Temporarily halt the project, conduct a thorough investigation to identify t…" at bounding box center [131, 73] width 0 height 4
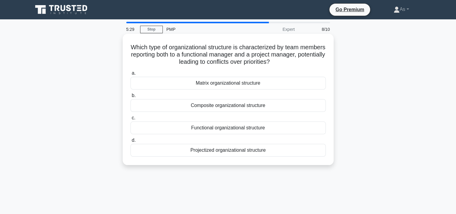
click at [286, 85] on div "Matrix organizational structure" at bounding box center [228, 83] width 195 height 13
click at [131, 75] on input "a. Matrix organizational structure" at bounding box center [131, 73] width 0 height 4
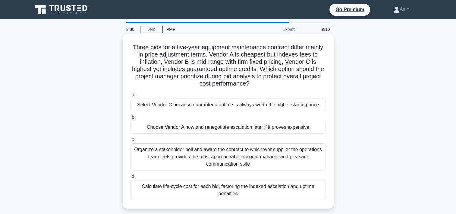
click at [286, 191] on div "Calculate life-cycle cost for each bid, factoring the indexed escalation and up…" at bounding box center [228, 190] width 195 height 20
click at [131, 178] on input "d. Calculate life-cycle cost for each bid, factoring the indexed escalation and…" at bounding box center [131, 176] width 0 height 4
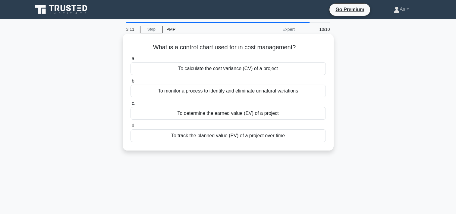
click at [296, 89] on div "To monitor a process to identify and eliminate unnatural variations" at bounding box center [228, 90] width 195 height 13
click at [131, 83] on input "b. To monitor a process to identify and eliminate unnatural variations" at bounding box center [131, 81] width 0 height 4
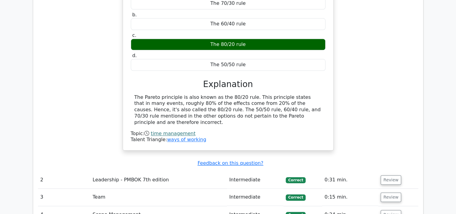
scroll to position [647, 0]
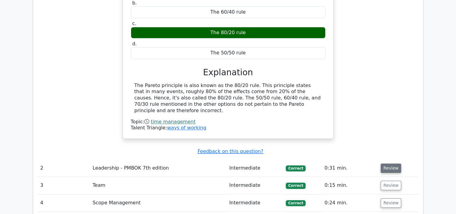
click at [390, 163] on button "Review" at bounding box center [391, 167] width 21 height 9
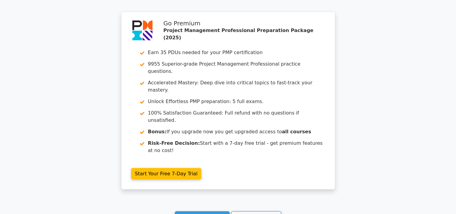
scroll to position [1324, 0]
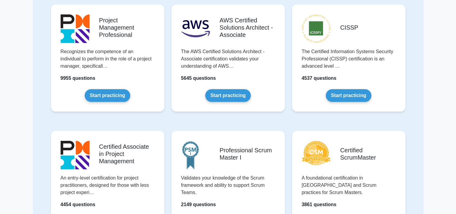
scroll to position [69, 0]
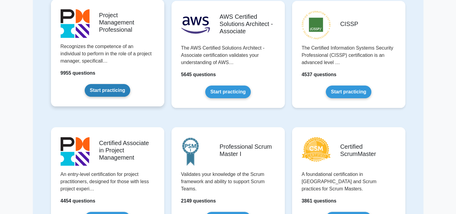
click at [115, 84] on link "Start practicing" at bounding box center [108, 90] width 46 height 13
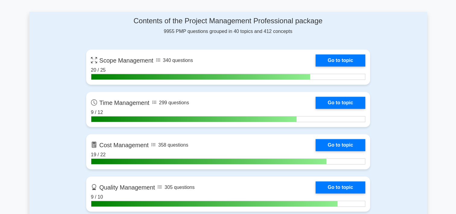
scroll to position [409, 0]
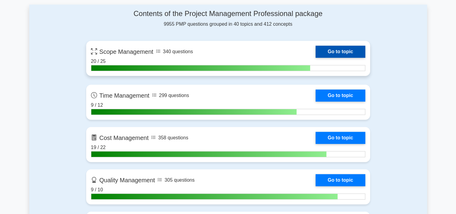
click at [357, 49] on link "Go to topic" at bounding box center [340, 52] width 49 height 12
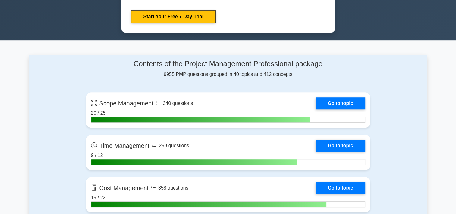
scroll to position [362, 0]
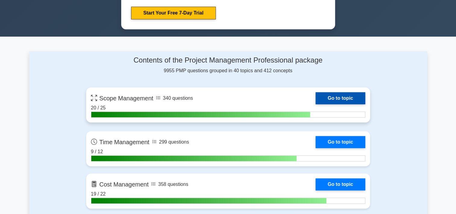
click at [346, 94] on link "Go to topic" at bounding box center [340, 98] width 49 height 12
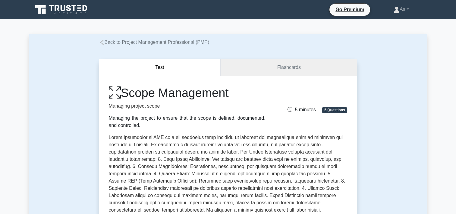
click at [278, 71] on link "Flashcards" at bounding box center [289, 67] width 136 height 17
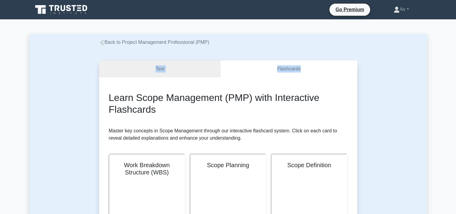
drag, startPoint x: 456, startPoint y: 34, endPoint x: 458, endPoint y: 47, distance: 12.8
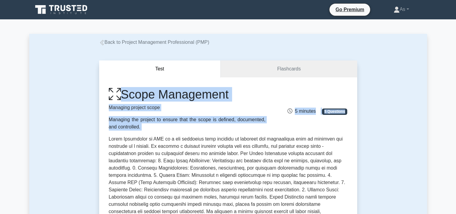
drag, startPoint x: 455, startPoint y: 65, endPoint x: 454, endPoint y: 79, distance: 13.9
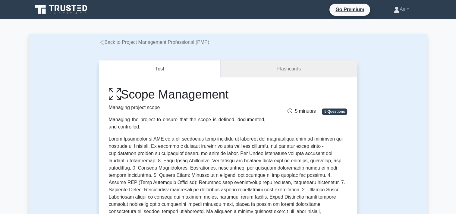
drag, startPoint x: 454, startPoint y: 79, endPoint x: 432, endPoint y: 122, distance: 48.7
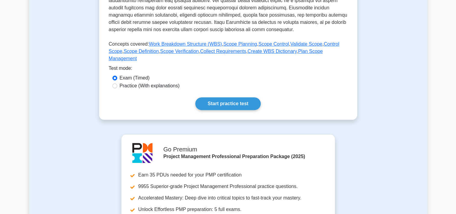
scroll to position [284, 0]
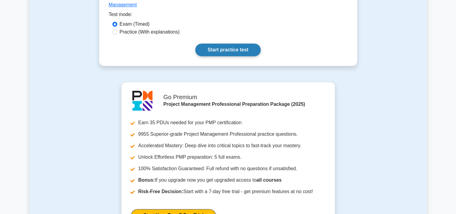
click at [227, 43] on link "Start practice test" at bounding box center [227, 49] width 65 height 13
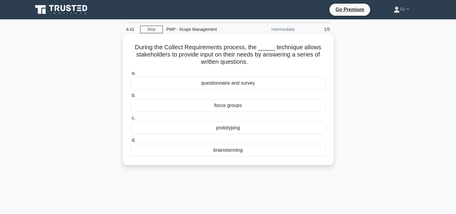
click at [276, 83] on div "questionnaire and survey" at bounding box center [228, 83] width 195 height 13
click at [131, 75] on input "a. questionnaire and survey" at bounding box center [131, 73] width 0 height 4
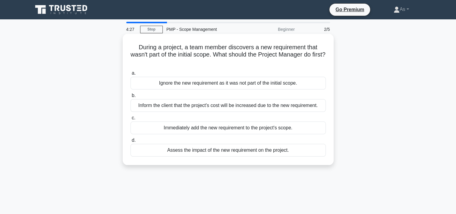
click at [312, 152] on div "Assess the impact of the new requirement on the project." at bounding box center [228, 150] width 195 height 13
click at [131, 142] on input "d. Assess the impact of the new requirement on the project." at bounding box center [131, 140] width 0 height 4
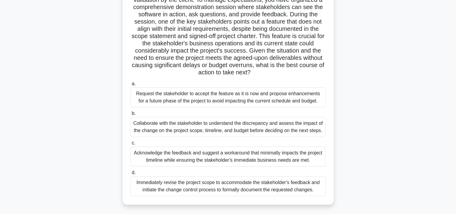
scroll to position [69, 0]
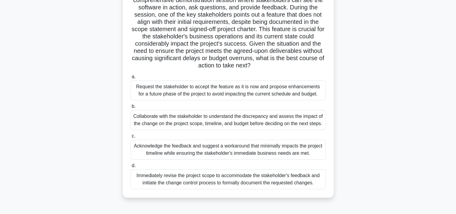
click at [284, 122] on div "Collaborate with the stakeholder to understand the discrepancy and assess the i…" at bounding box center [228, 120] width 195 height 20
click at [131, 108] on input "b. Collaborate with the stakeholder to understand the discrepancy and assess th…" at bounding box center [131, 106] width 0 height 4
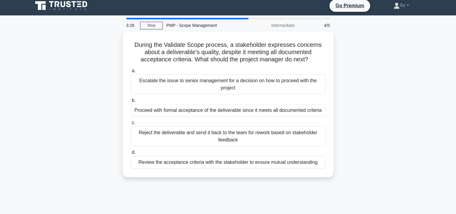
scroll to position [0, 0]
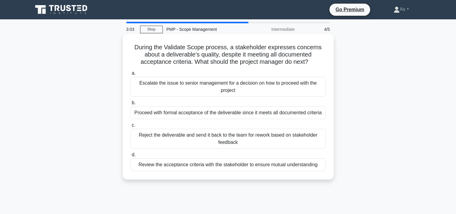
click at [315, 166] on div "Review the acceptance criteria with the stakeholder to ensure mutual understand…" at bounding box center [228, 164] width 195 height 13
click at [131, 157] on input "d. Review the acceptance criteria with the stakeholder to ensure mutual underst…" at bounding box center [131, 155] width 0 height 4
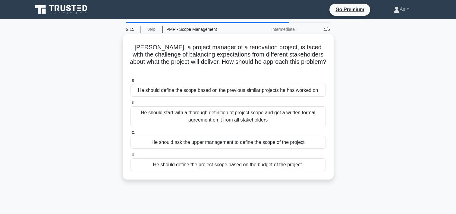
click at [324, 106] on div "He should start with a thorough definition of project scope and get a written f…" at bounding box center [228, 116] width 195 height 20
click at [131, 105] on input "b. He should start with a thorough definition of project scope and get a writte…" at bounding box center [131, 103] width 0 height 4
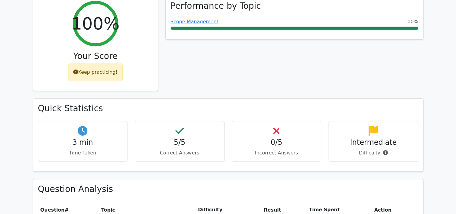
scroll to position [277, 0]
